Goal: Task Accomplishment & Management: Manage account settings

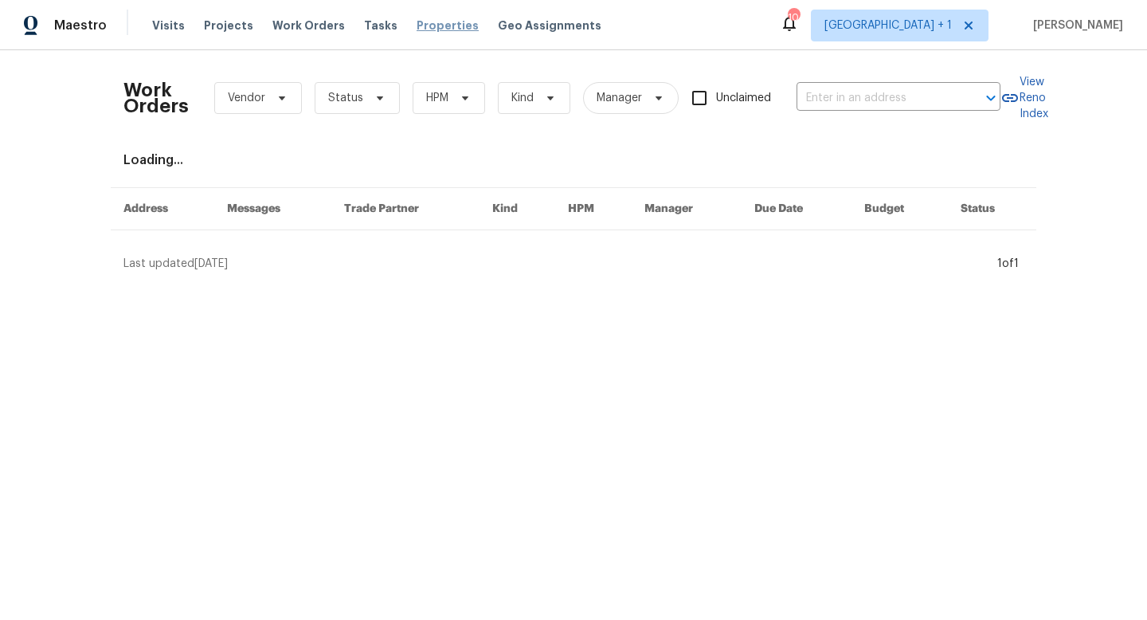
click at [425, 25] on span "Properties" at bounding box center [448, 26] width 62 height 16
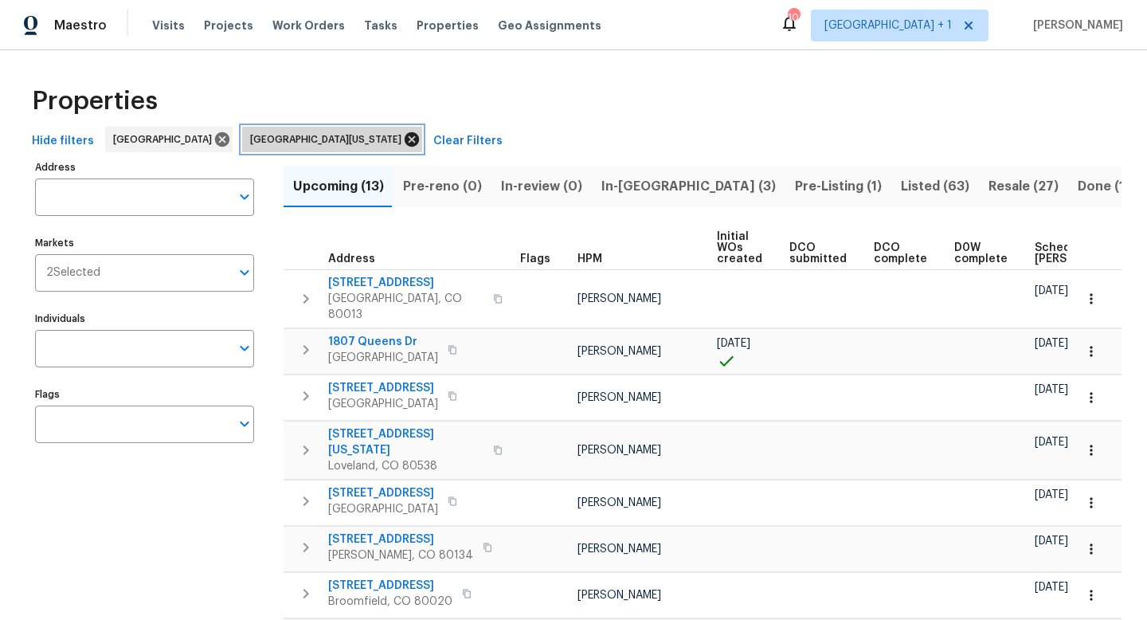
click at [405, 140] on icon at bounding box center [412, 139] width 14 height 14
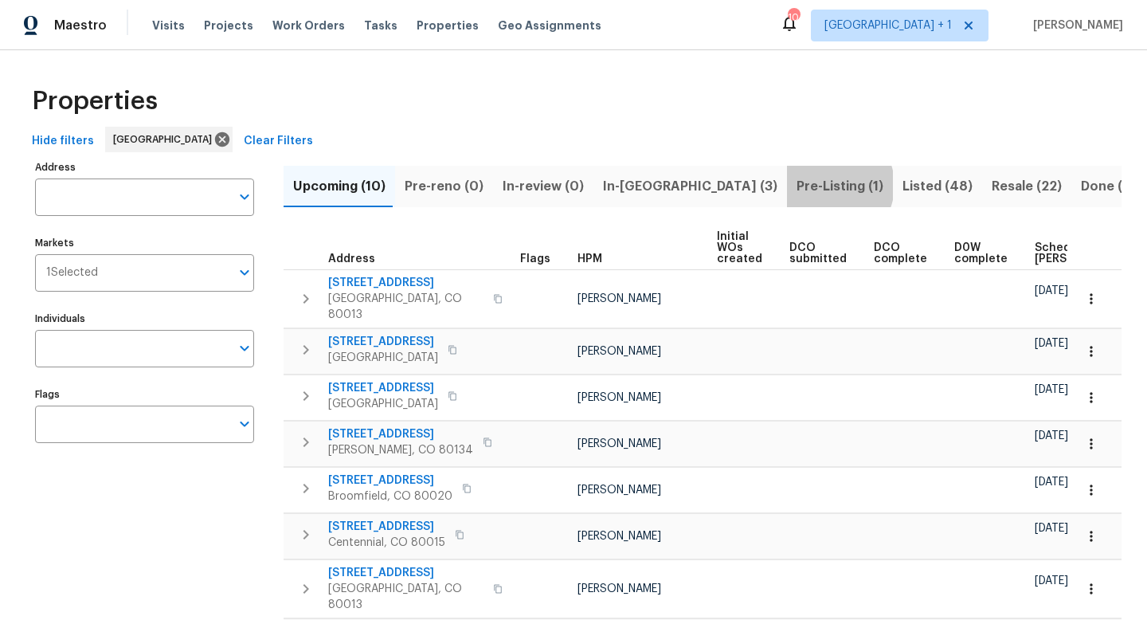
click at [797, 185] on span "Pre-Listing (1)" at bounding box center [840, 186] width 87 height 22
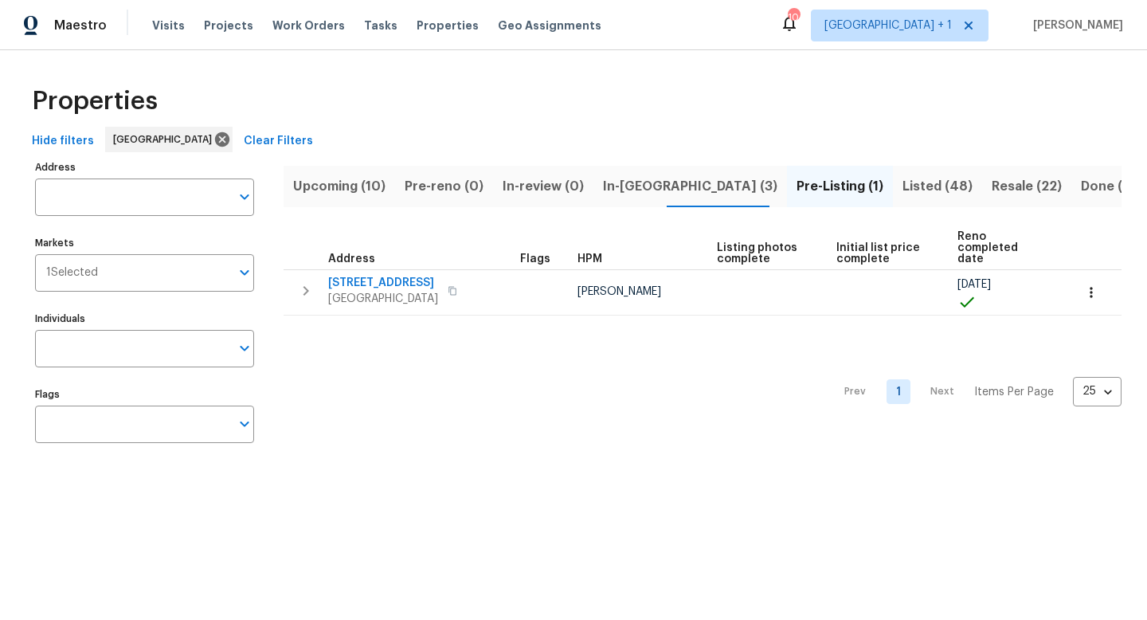
click at [992, 184] on span "Resale (22)" at bounding box center [1027, 186] width 70 height 22
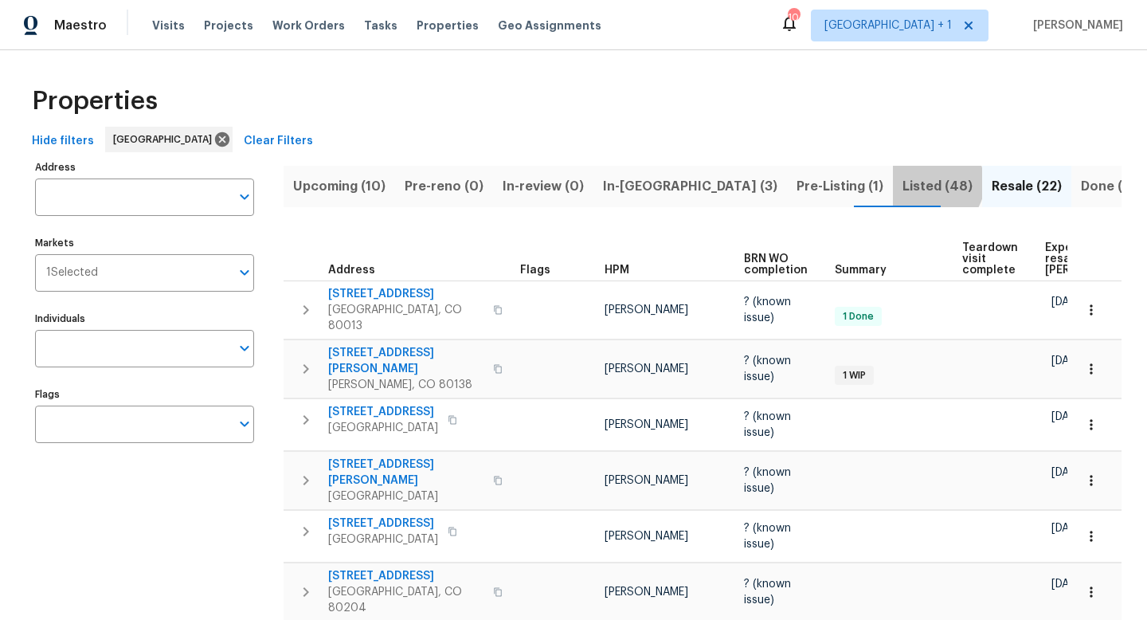
click at [903, 182] on span "Listed (48)" at bounding box center [938, 186] width 70 height 22
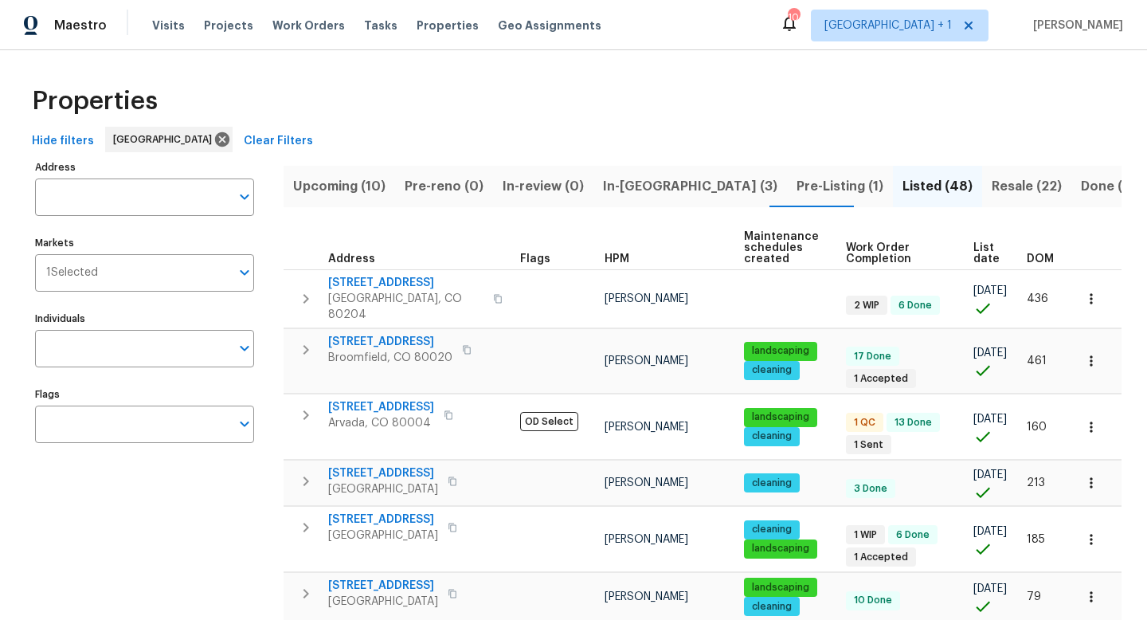
click at [629, 186] on span "In-[GEOGRAPHIC_DATA] (3)" at bounding box center [690, 186] width 174 height 22
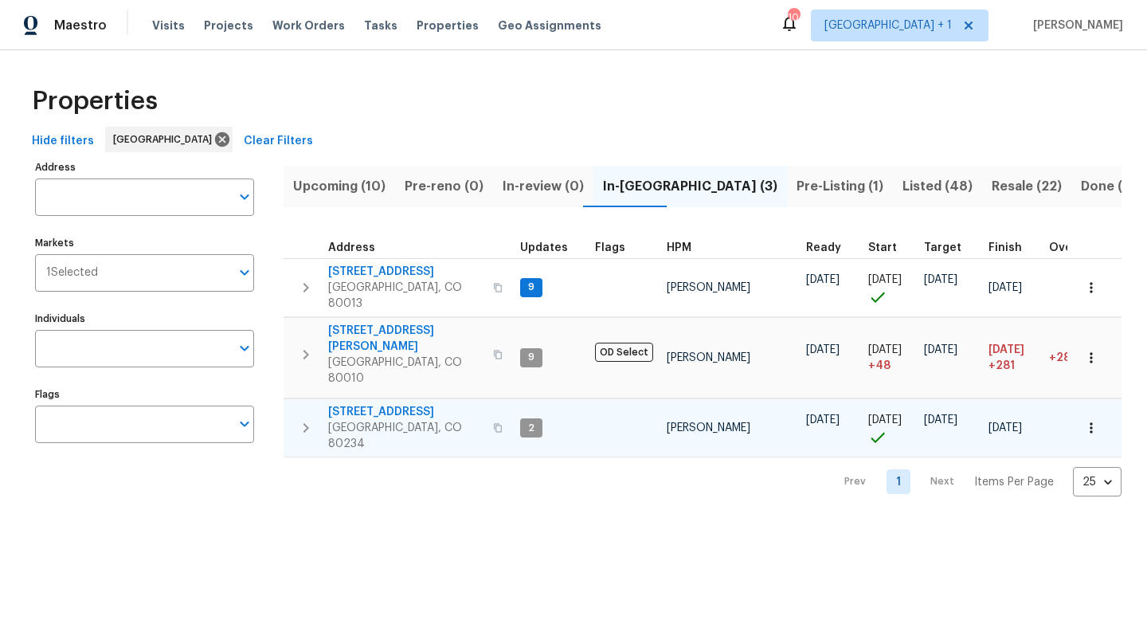
click at [383, 404] on span "[STREET_ADDRESS]" at bounding box center [405, 412] width 155 height 16
click at [494, 424] on icon "button" at bounding box center [498, 428] width 8 height 9
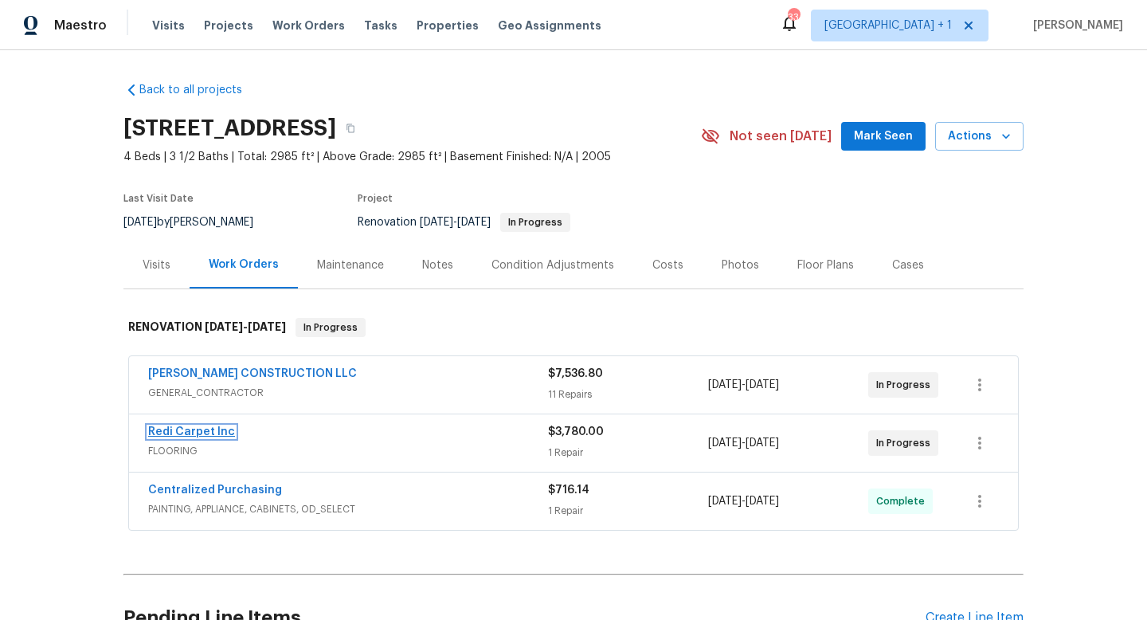
click at [216, 431] on link "Redi Carpet Inc" at bounding box center [191, 431] width 87 height 11
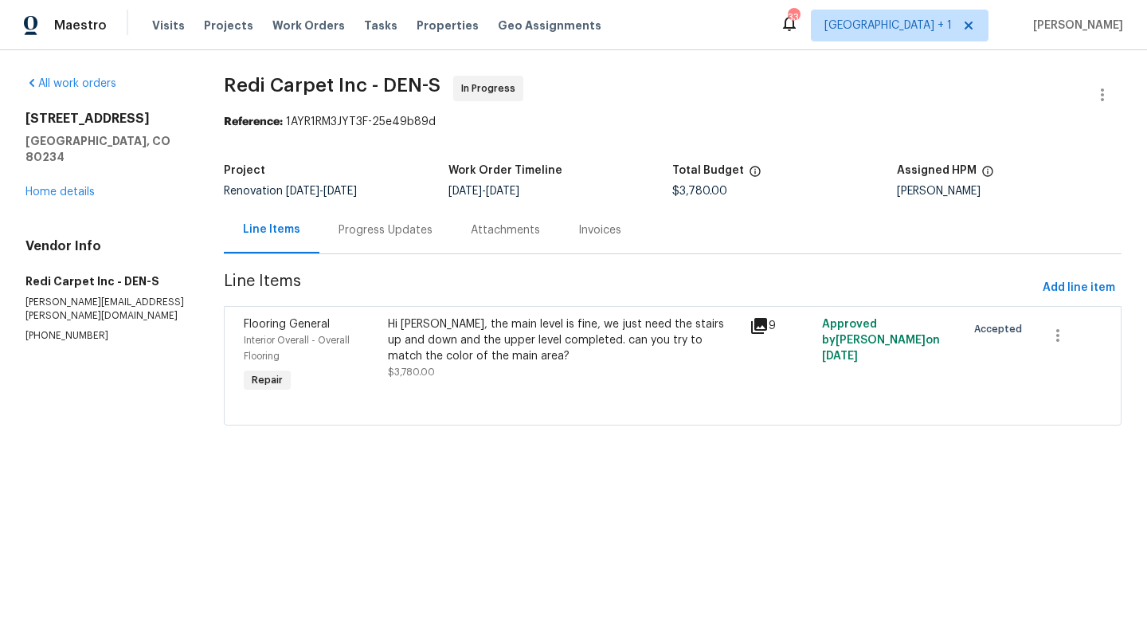
click at [408, 229] on div "Progress Updates" at bounding box center [386, 230] width 94 height 16
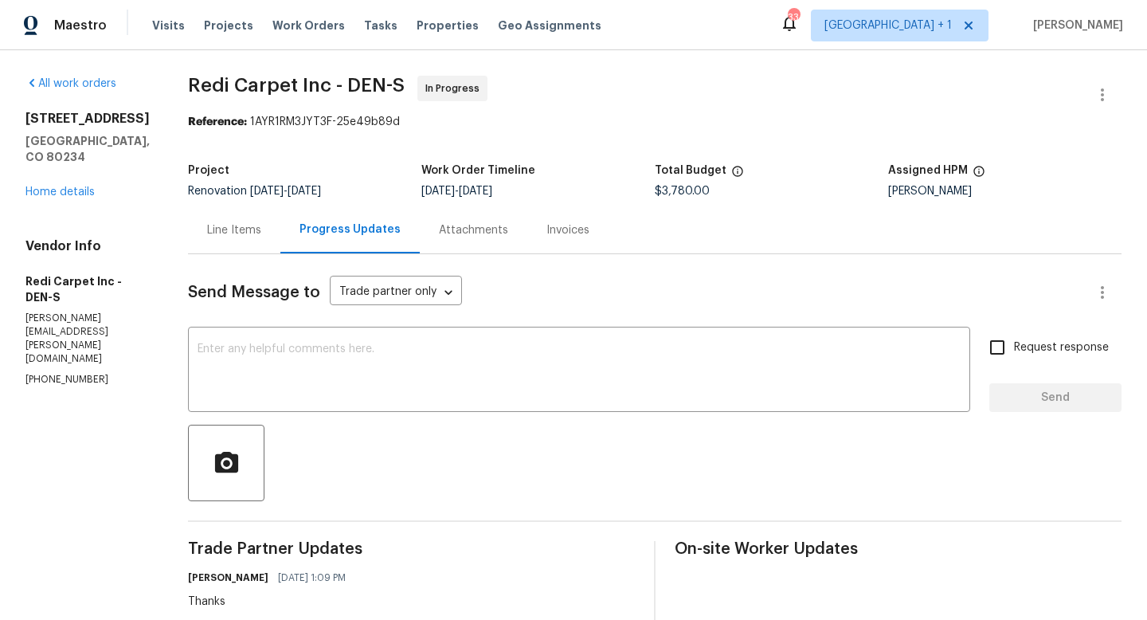
click at [257, 229] on div "Line Items" at bounding box center [234, 230] width 54 height 16
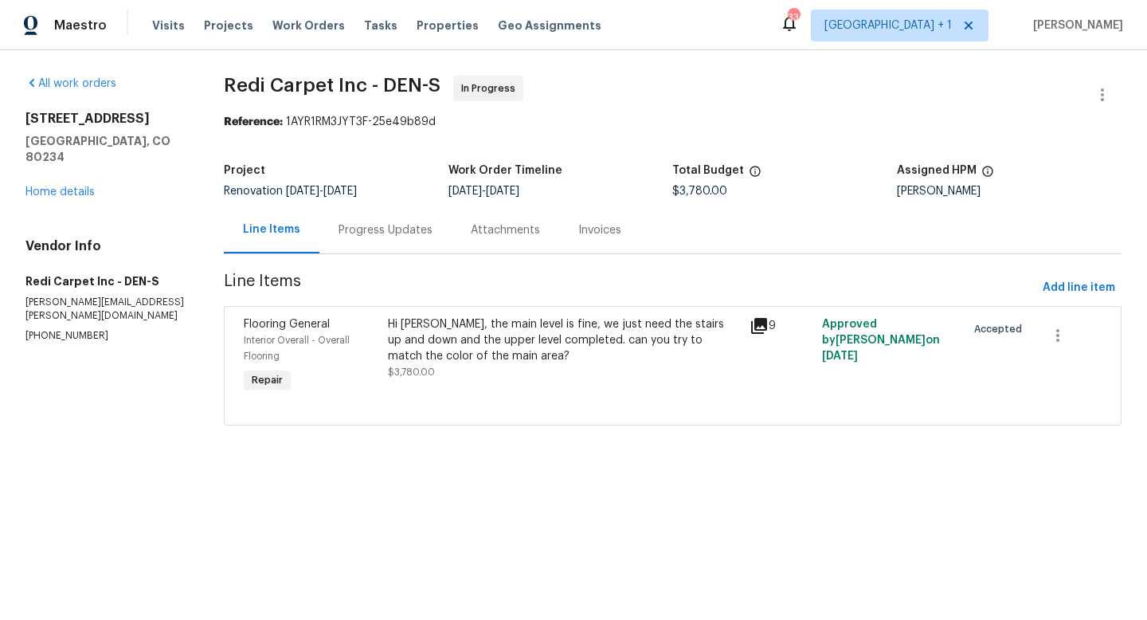
click at [532, 331] on div "Hi Cheryl, the main level is fine, we just need the stairs up and down and the …" at bounding box center [564, 340] width 352 height 48
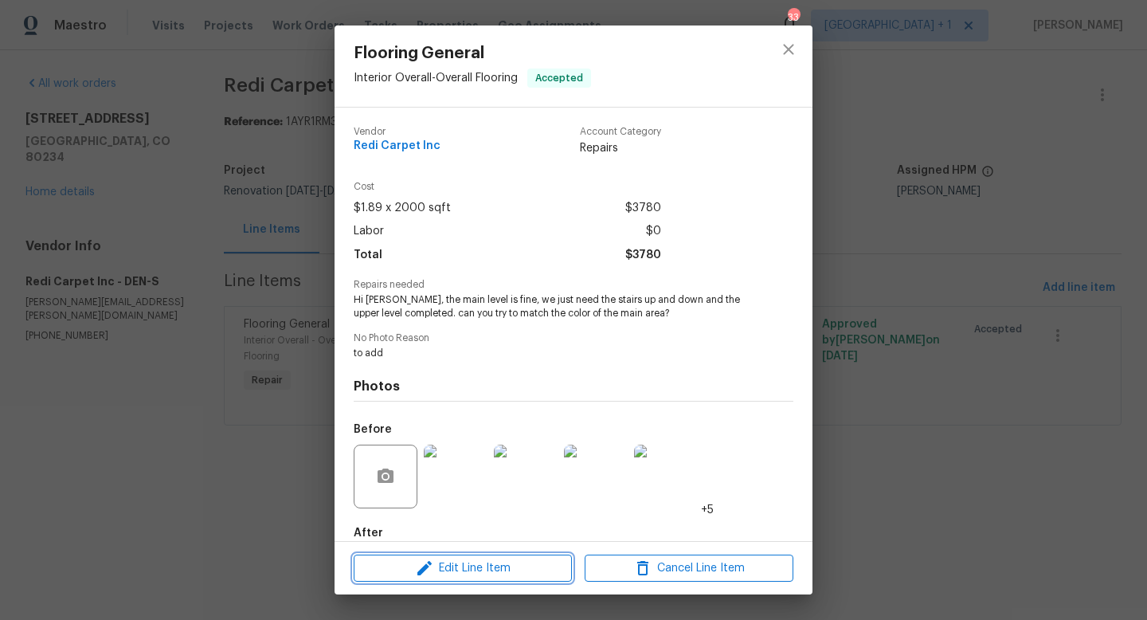
click at [496, 566] on span "Edit Line Item" at bounding box center [463, 568] width 209 height 20
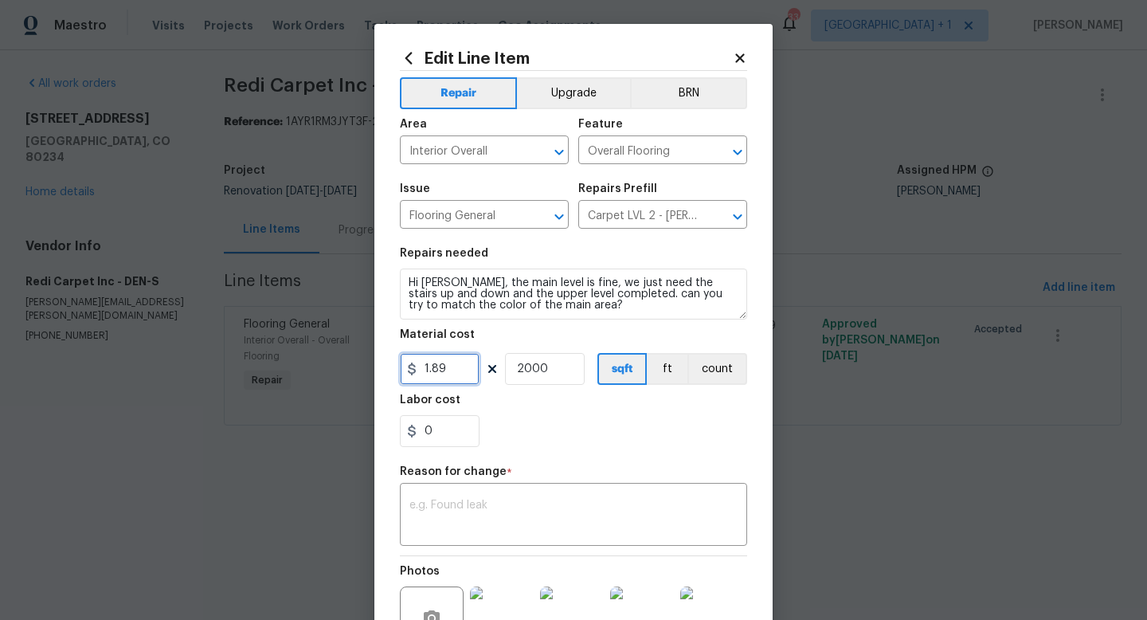
click at [464, 373] on input "1.89" at bounding box center [440, 369] width 80 height 32
type input "3419.75"
click at [558, 374] on input "2000" at bounding box center [545, 369] width 80 height 32
type input "1"
click at [593, 429] on div "0" at bounding box center [573, 431] width 347 height 32
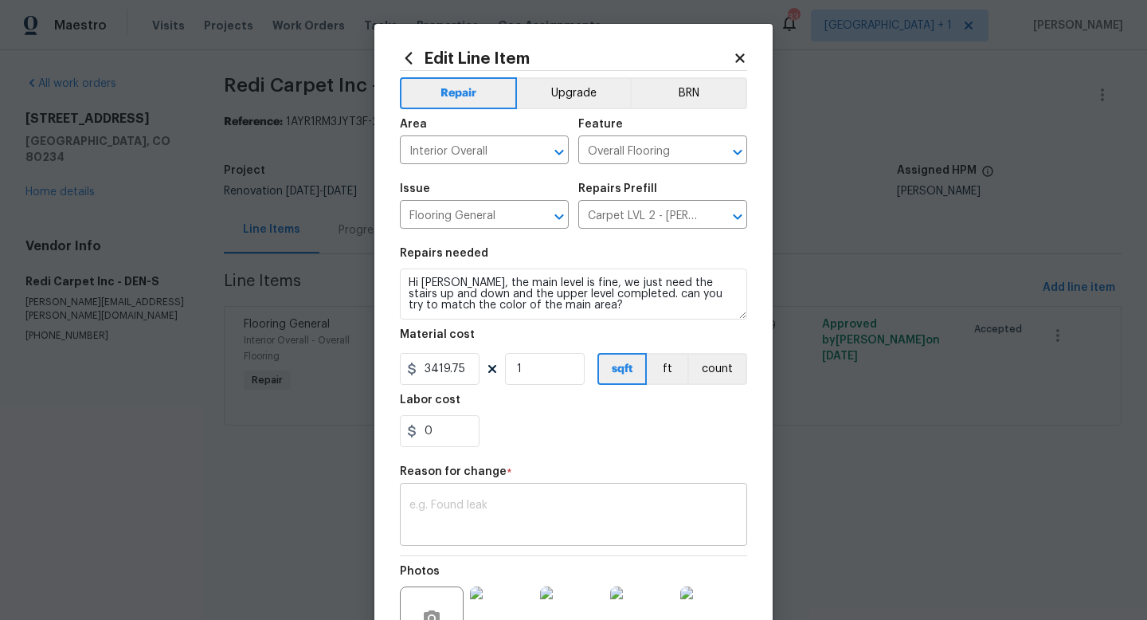
click at [562, 510] on textarea at bounding box center [573, 516] width 328 height 33
type textarea "adj"
click at [624, 453] on section "Repairs needed Hi Cheryl, the main level is fine, we just need the stairs up an…" at bounding box center [573, 347] width 347 height 218
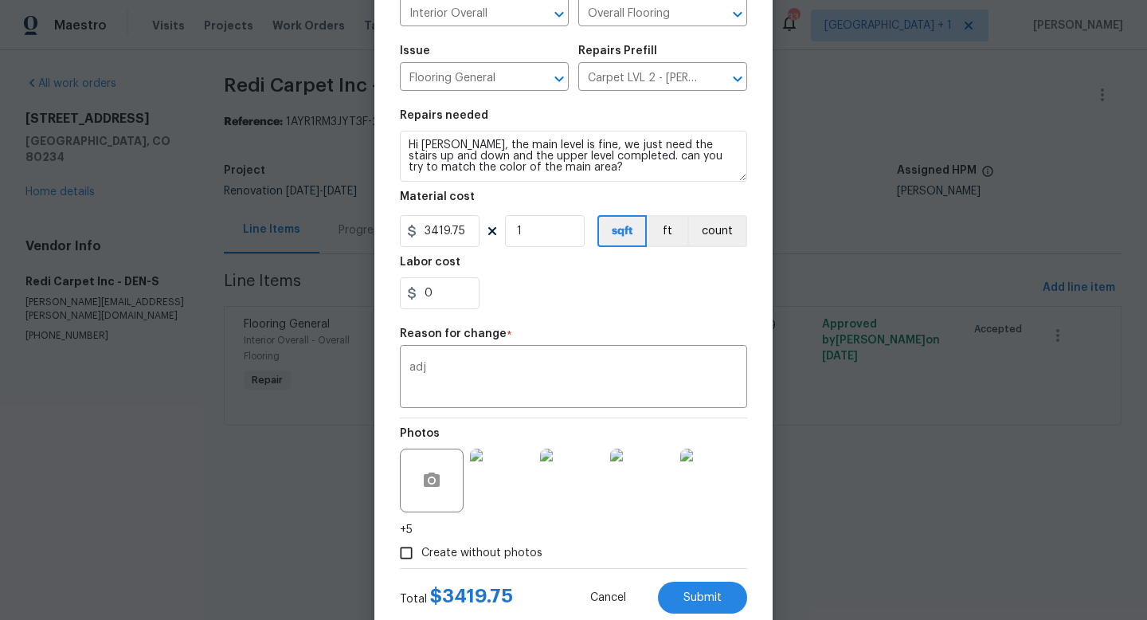
scroll to position [182, 0]
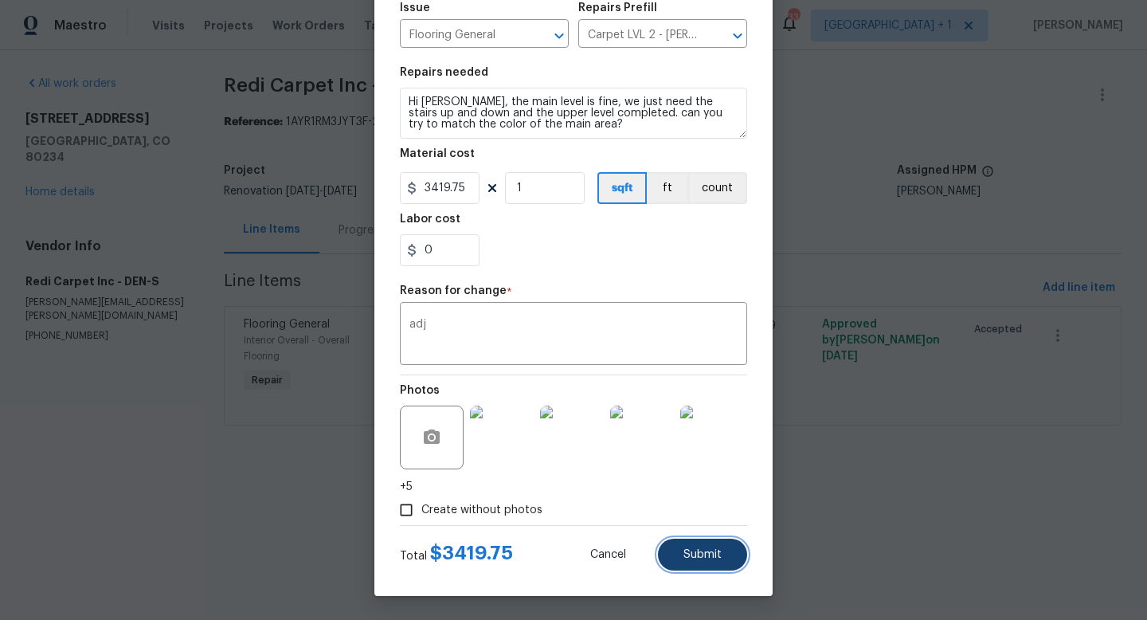
click at [690, 563] on button "Submit" at bounding box center [702, 555] width 89 height 32
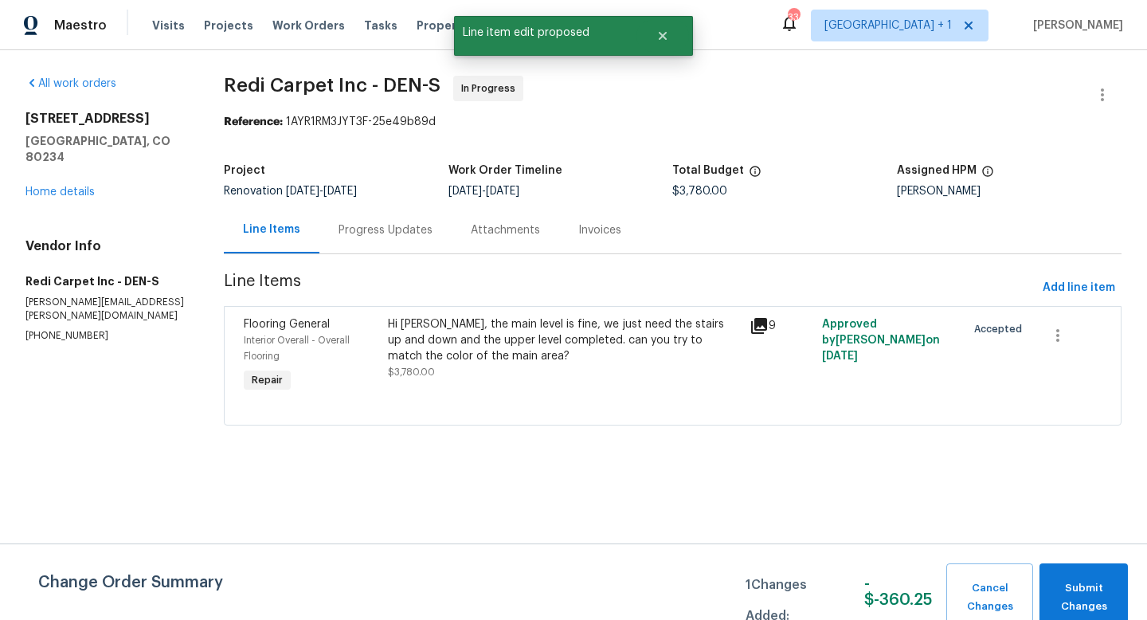
scroll to position [0, 0]
click at [1094, 587] on span "Submit Changes" at bounding box center [1084, 597] width 72 height 37
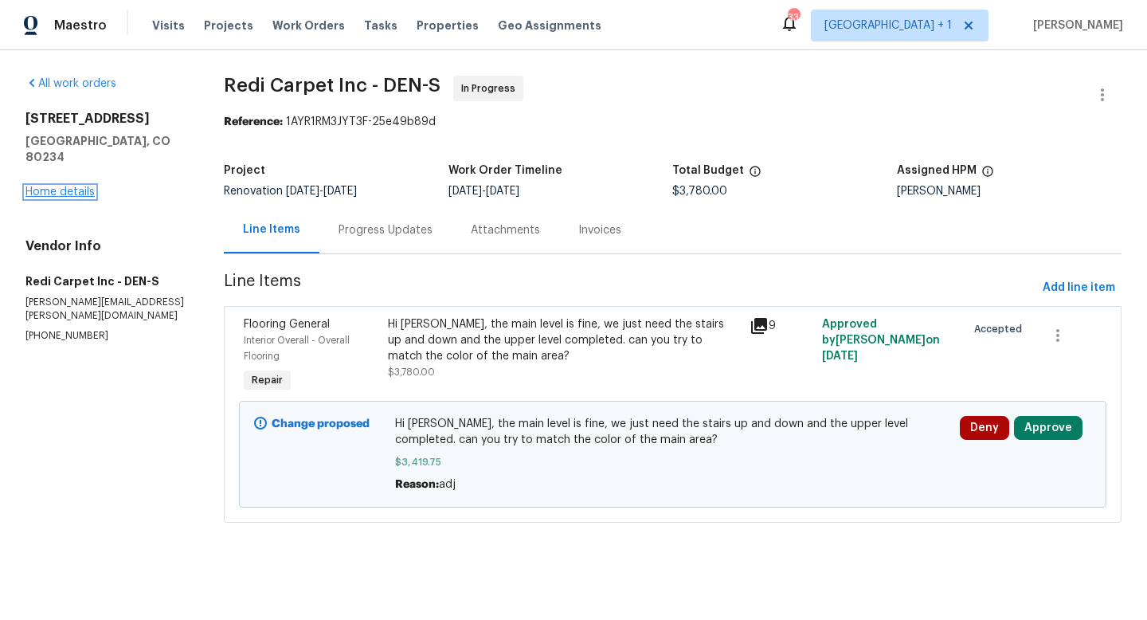
click at [65, 186] on link "Home details" at bounding box center [59, 191] width 69 height 11
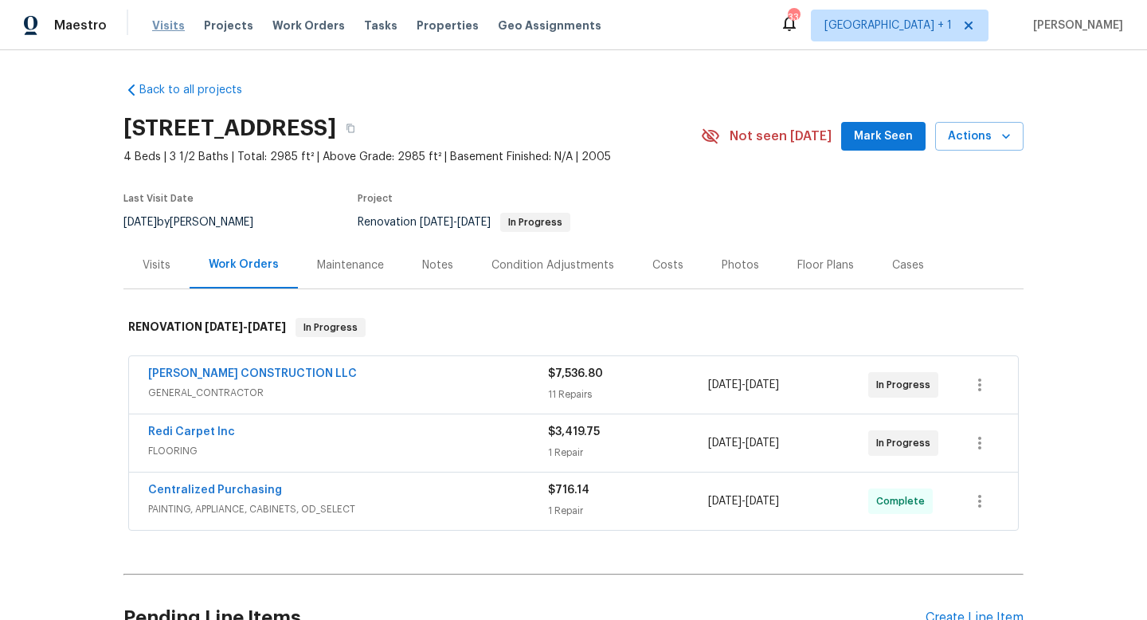
click at [167, 27] on span "Visits" at bounding box center [168, 26] width 33 height 16
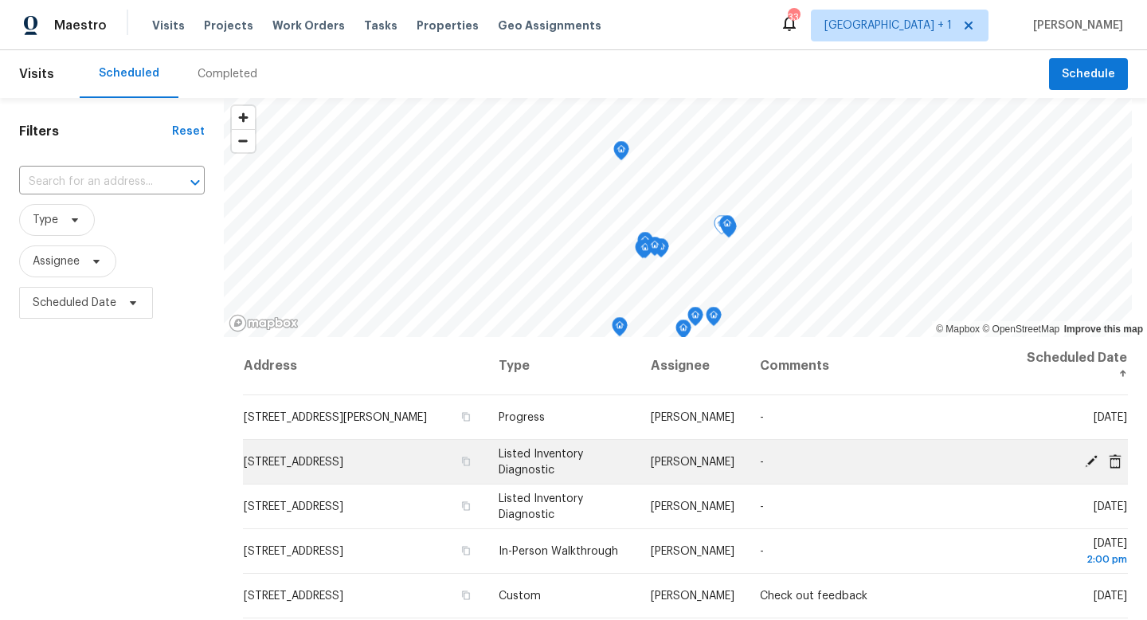
click at [1091, 461] on icon at bounding box center [1091, 460] width 13 height 13
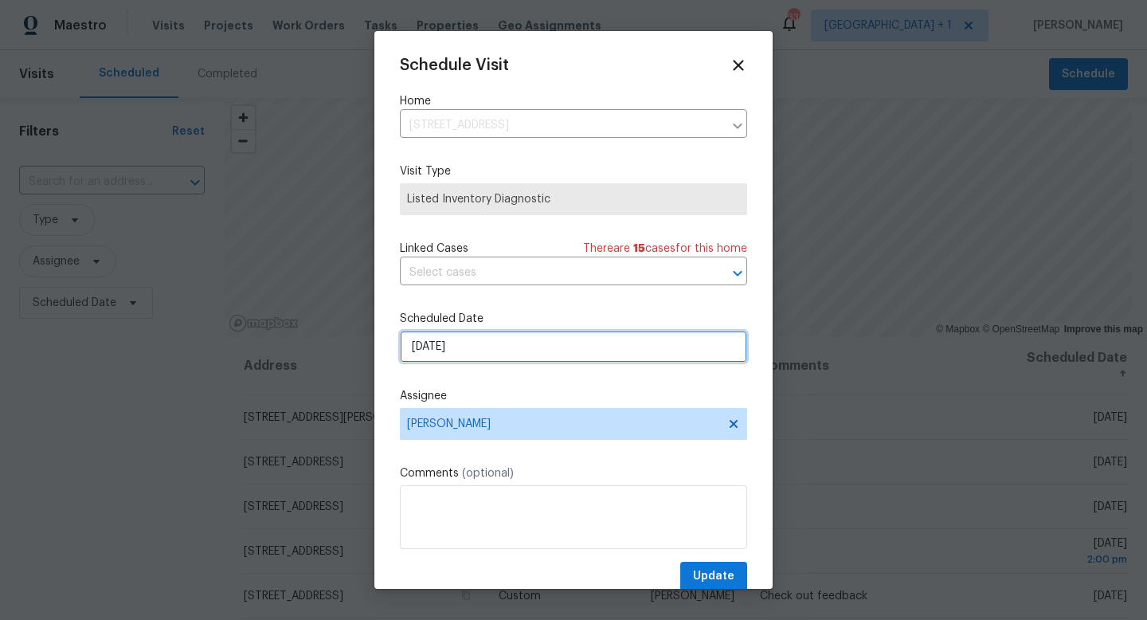
click at [504, 351] on input "[DATE]" at bounding box center [573, 347] width 347 height 32
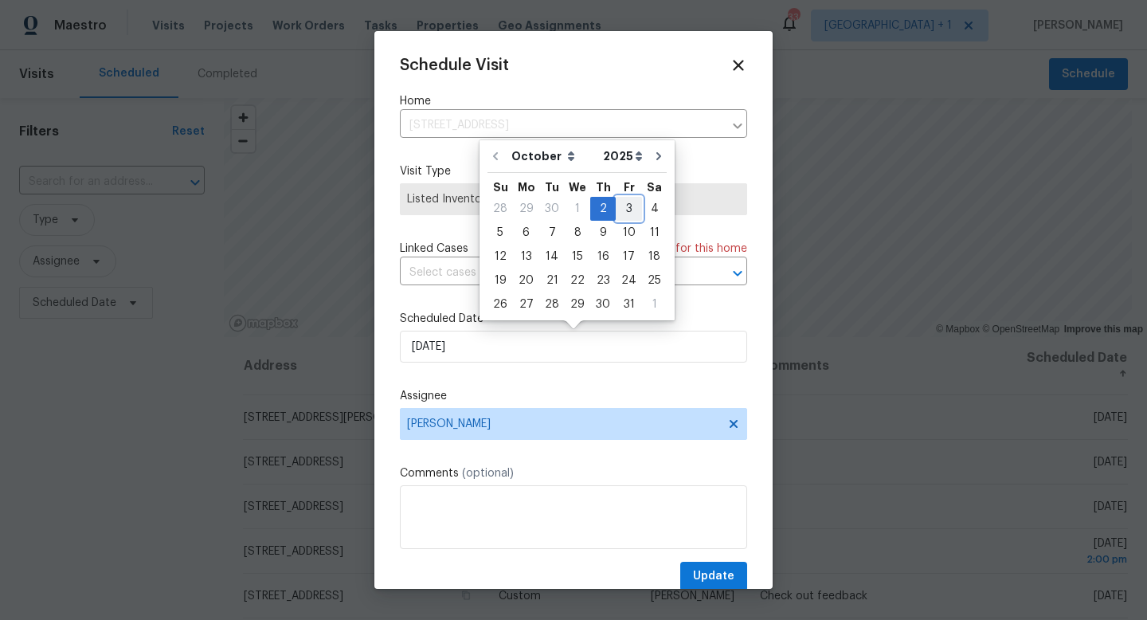
click at [622, 210] on div "3" at bounding box center [629, 209] width 26 height 22
type input "10/3/2025"
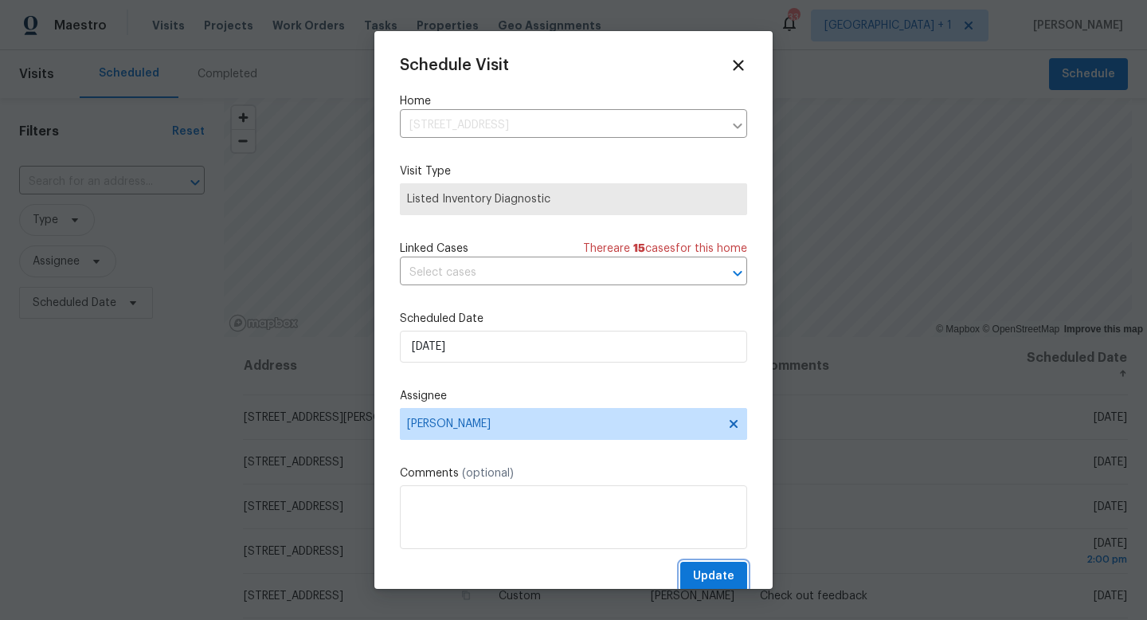
click at [711, 575] on span "Update" at bounding box center [713, 576] width 41 height 20
